Goal: Information Seeking & Learning: Check status

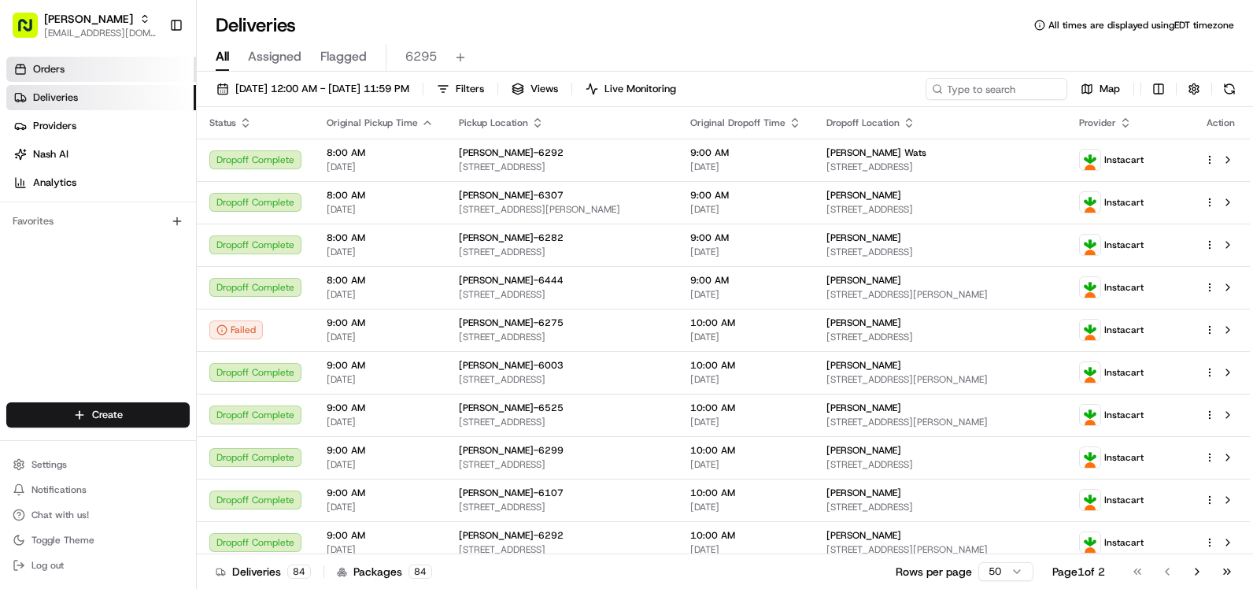
click at [62, 77] on link "Orders" at bounding box center [101, 69] width 190 height 25
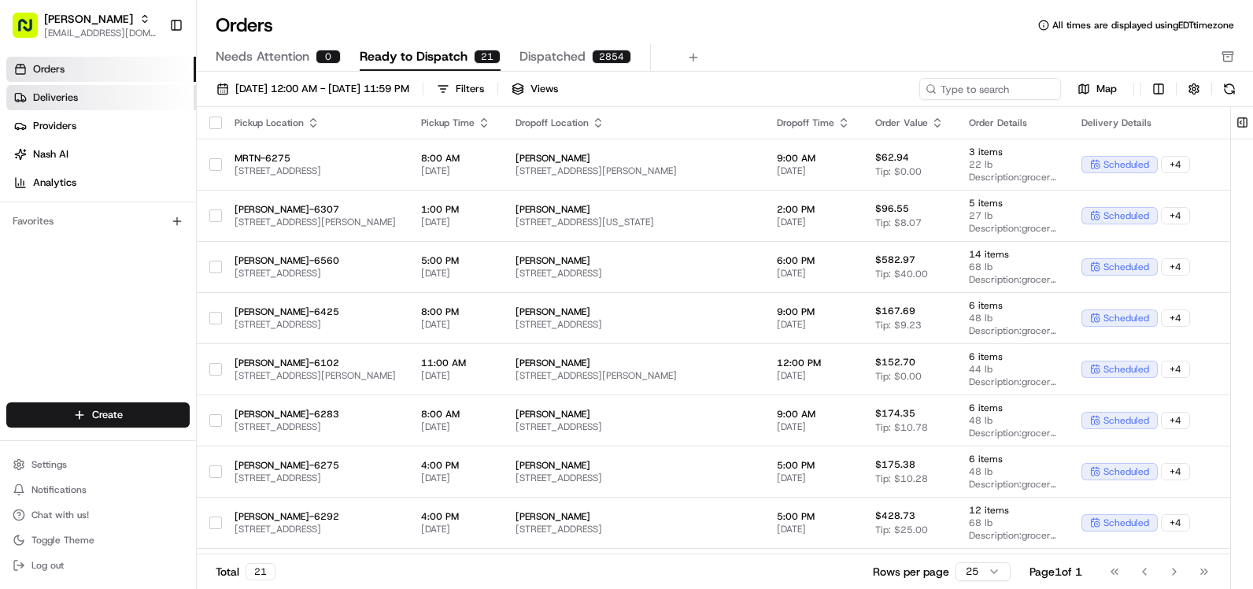
click at [49, 98] on span "Deliveries" at bounding box center [55, 97] width 45 height 14
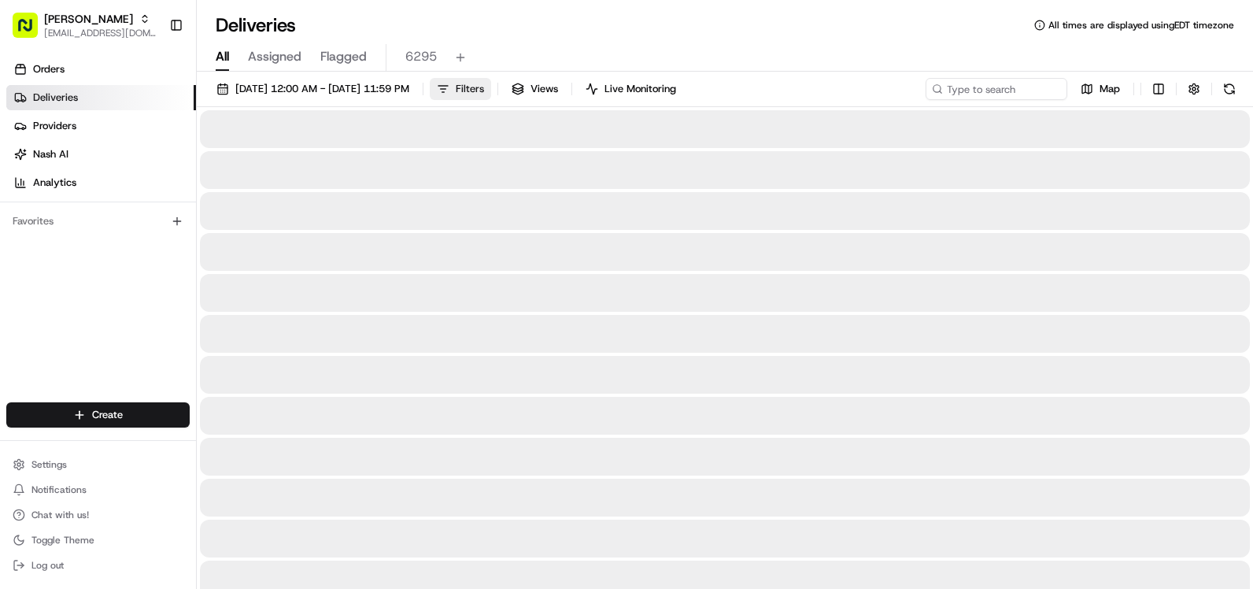
click at [491, 81] on button "Filters" at bounding box center [460, 89] width 61 height 22
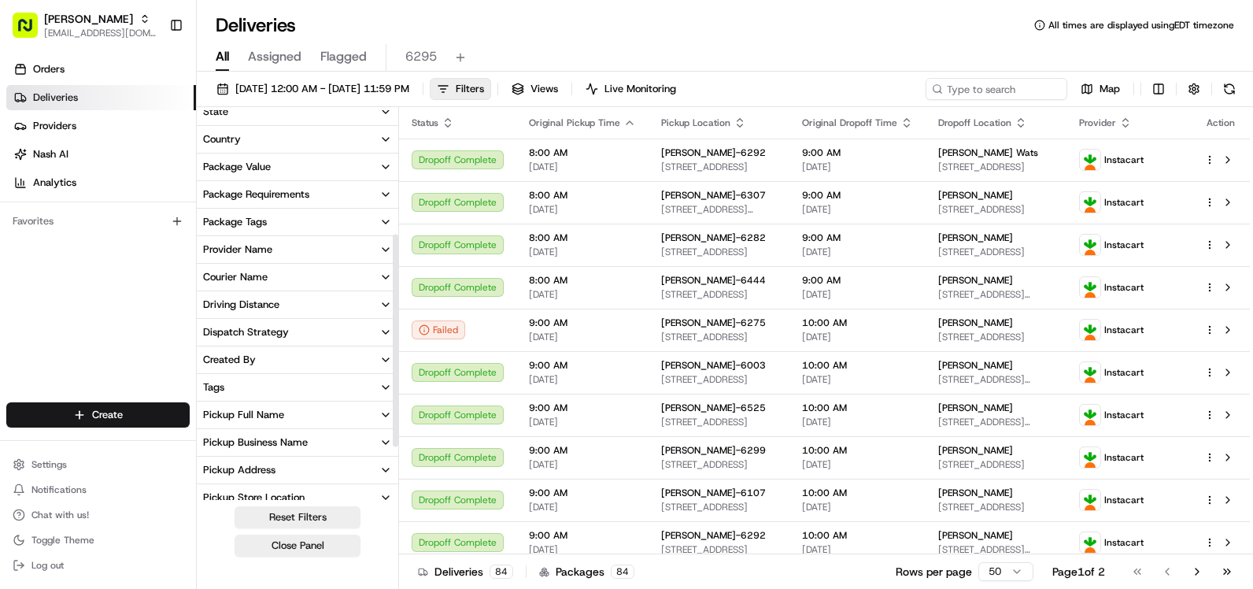
scroll to position [261, 0]
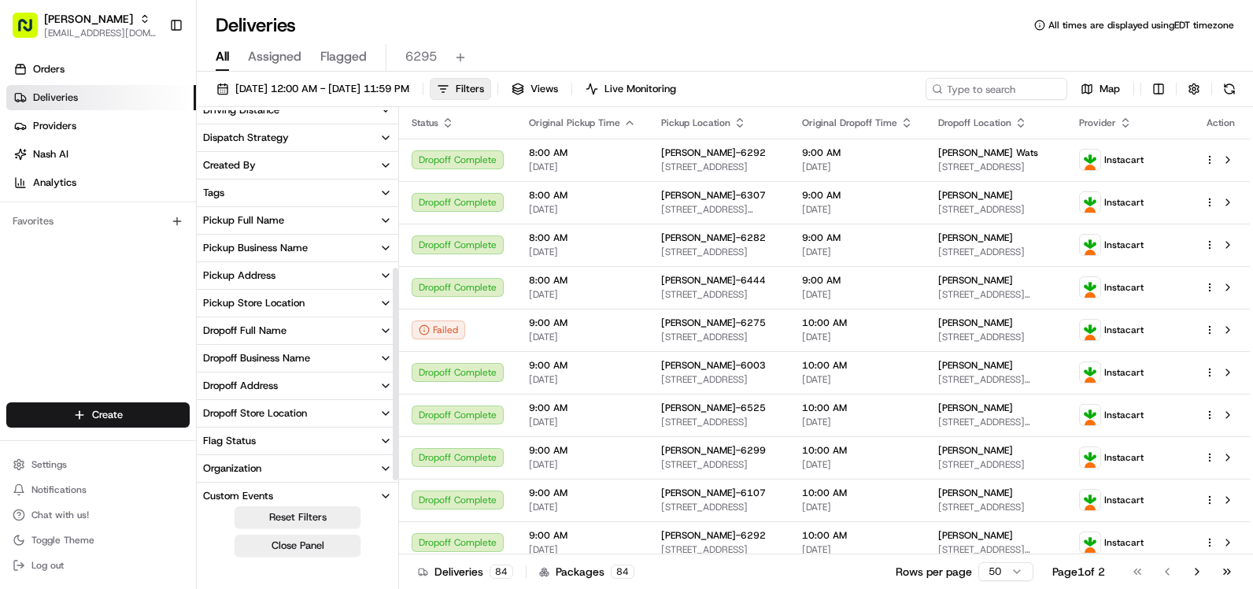
click at [279, 308] on div "Delivery Status City State Country Package Value Package Requirements Package T…" at bounding box center [297, 206] width 201 height 715
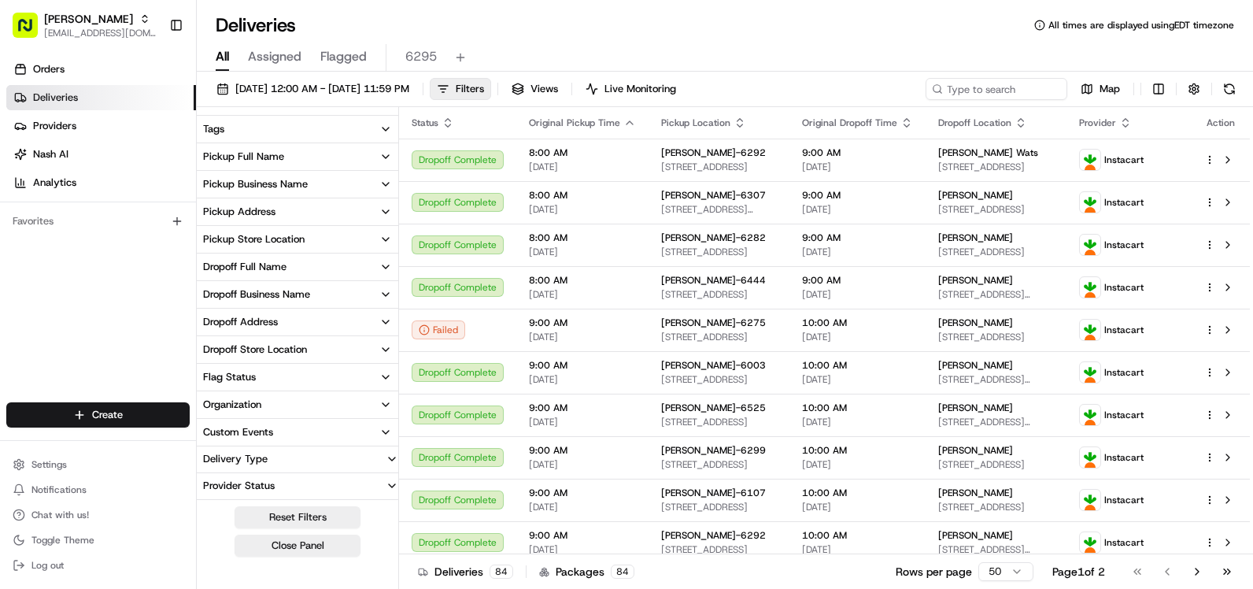
click at [281, 242] on div "Pickup Store Location" at bounding box center [254, 239] width 102 height 14
click at [285, 268] on input at bounding box center [307, 268] width 176 height 25
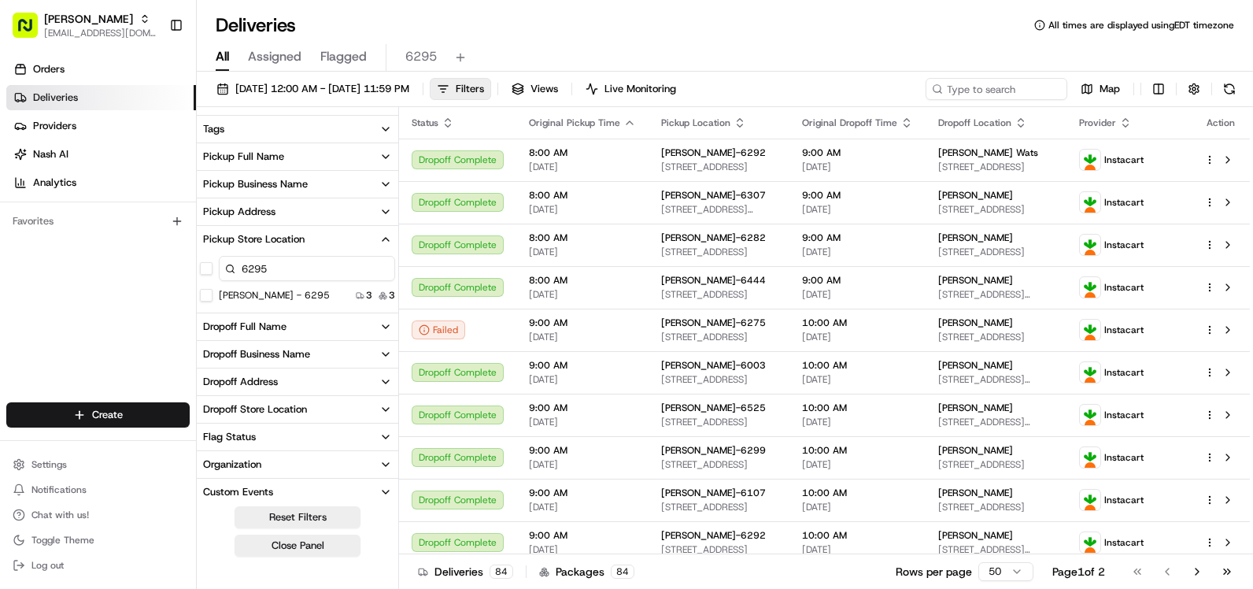
type input "6295"
click at [216, 293] on div "[PERSON_NAME] - 6295" at bounding box center [265, 295] width 130 height 13
click at [209, 293] on button "[PERSON_NAME] - 6295" at bounding box center [206, 295] width 13 height 13
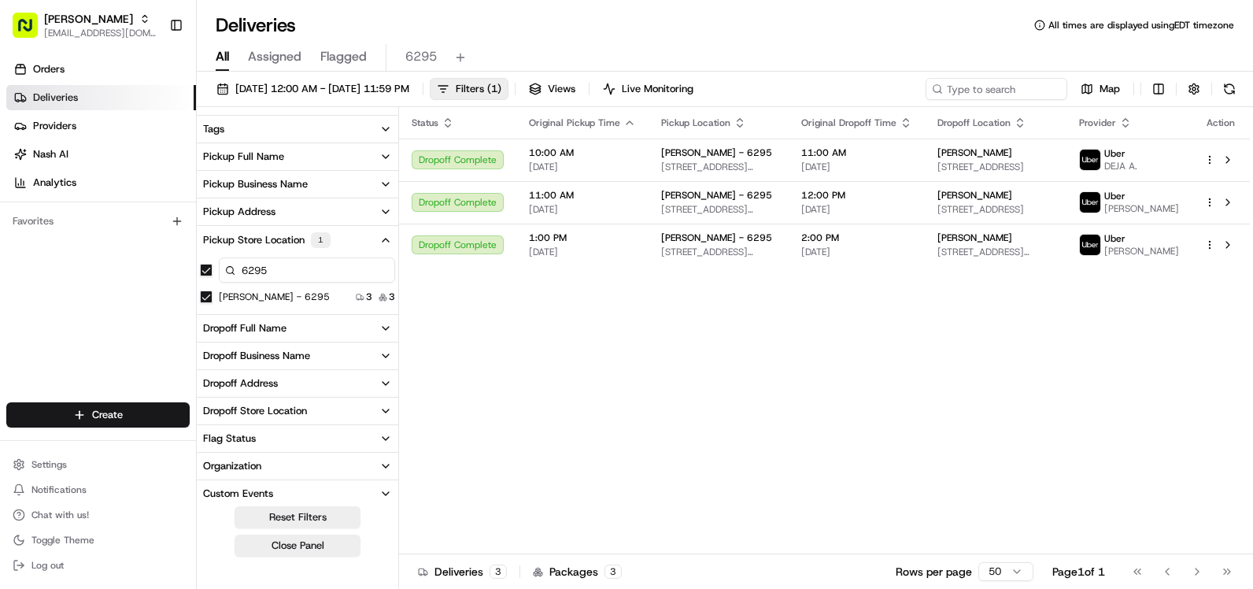
click at [359, 241] on button "Pickup Store Location 1" at bounding box center [297, 240] width 201 height 28
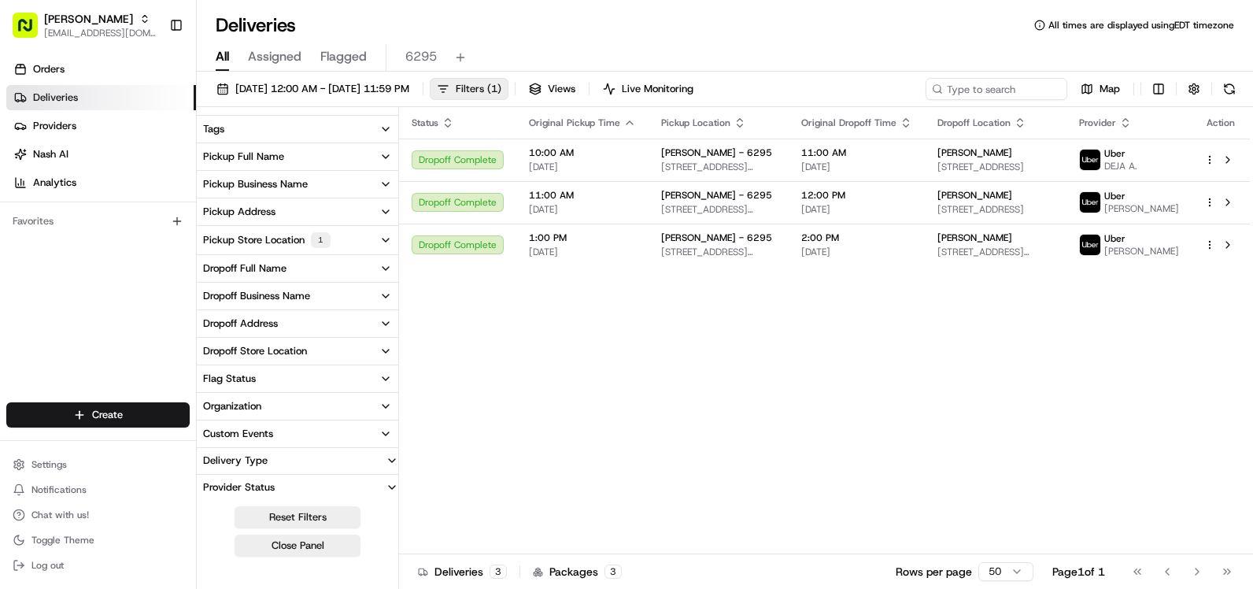
click at [508, 81] on button "Filters ( 1 )" at bounding box center [469, 89] width 79 height 22
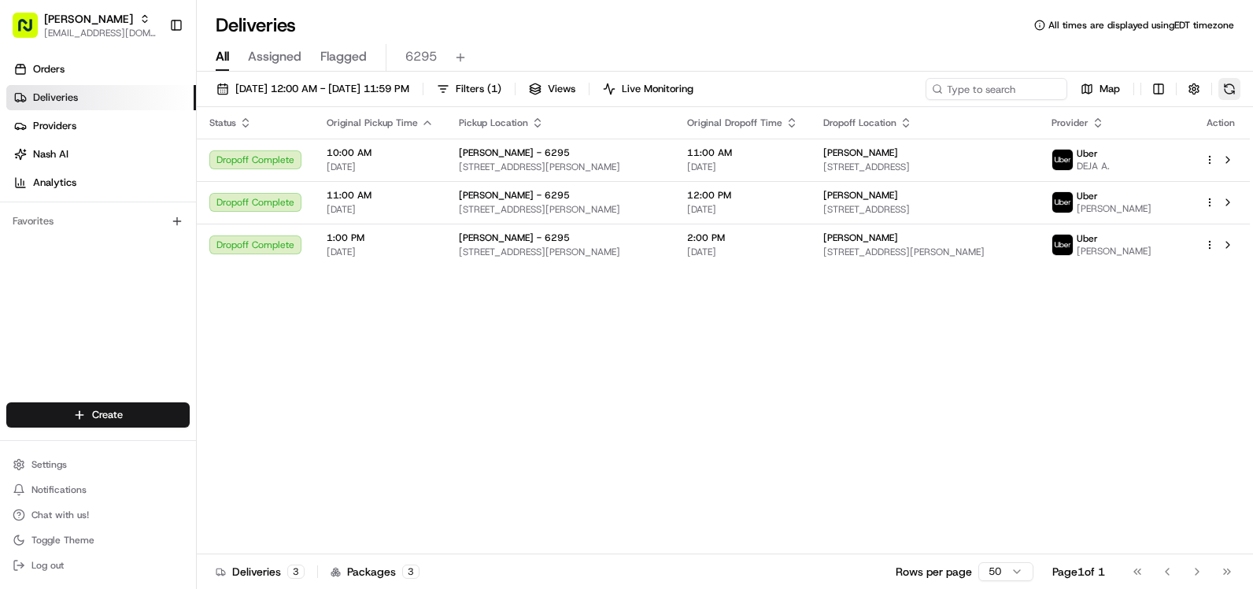
click at [1234, 94] on button at bounding box center [1229, 89] width 22 height 22
click at [1222, 94] on button at bounding box center [1229, 89] width 22 height 22
click at [683, 88] on button "Live Monitoring" at bounding box center [648, 89] width 105 height 22
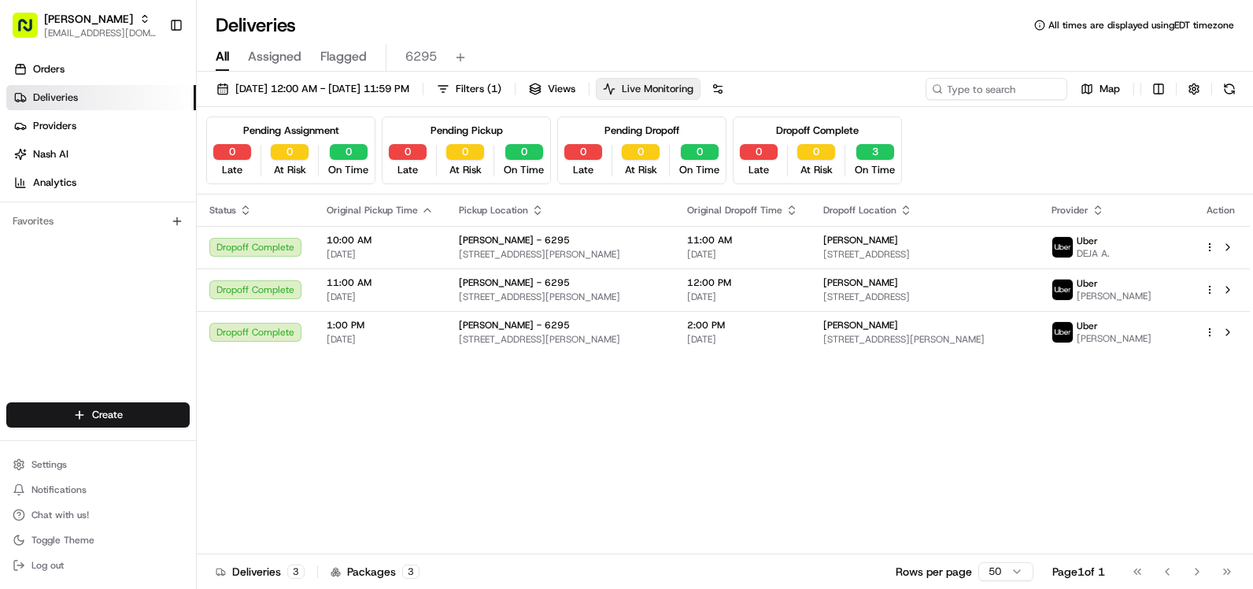
click at [684, 88] on button "Live Monitoring" at bounding box center [648, 89] width 105 height 22
